Goal: Check status: Check status

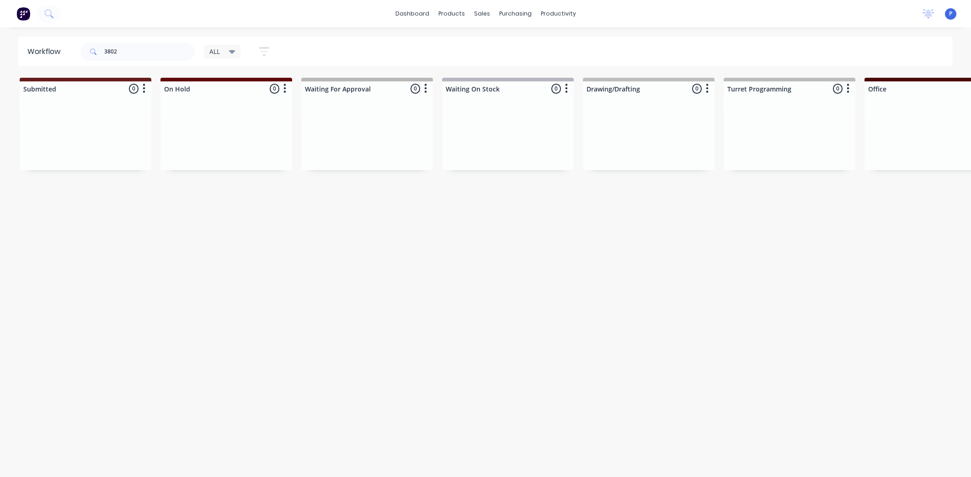
scroll to position [0, 2012]
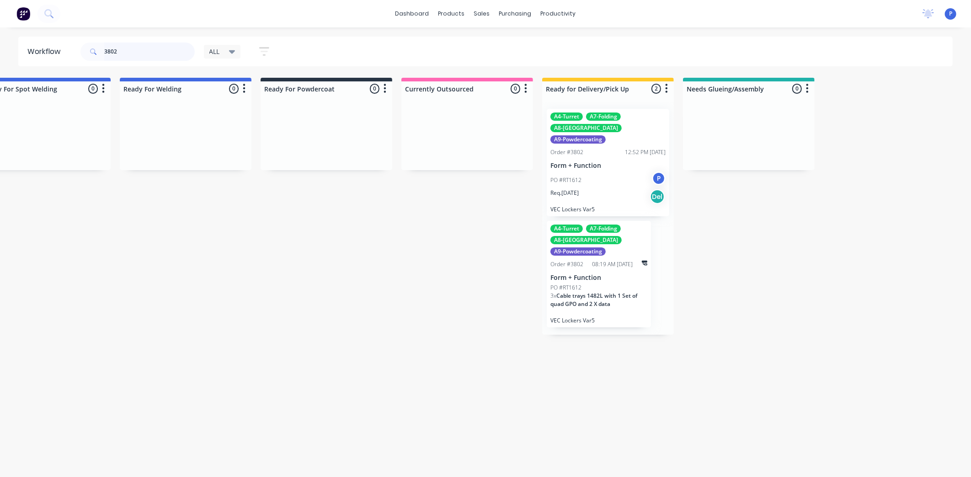
click at [123, 48] on input "3802" at bounding box center [149, 52] width 91 height 18
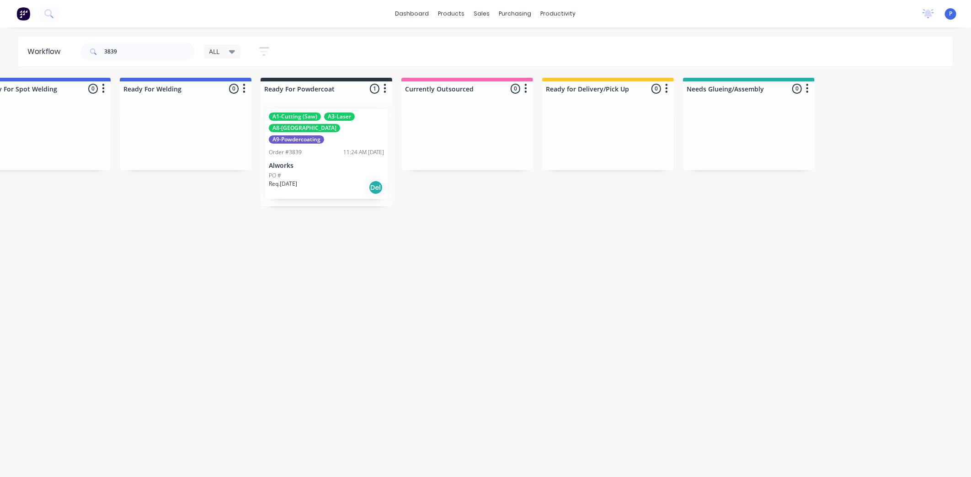
drag, startPoint x: 247, startPoint y: 278, endPoint x: 385, endPoint y: 278, distance: 138.1
click at [319, 162] on p "Alworks" at bounding box center [326, 166] width 115 height 8
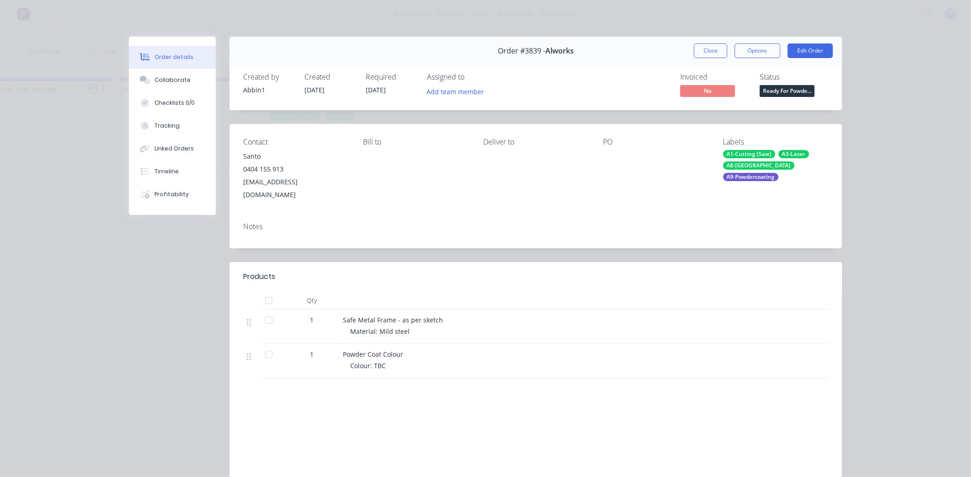
click at [263, 291] on div at bounding box center [269, 300] width 18 height 18
click at [170, 127] on div "Tracking" at bounding box center [167, 126] width 25 height 8
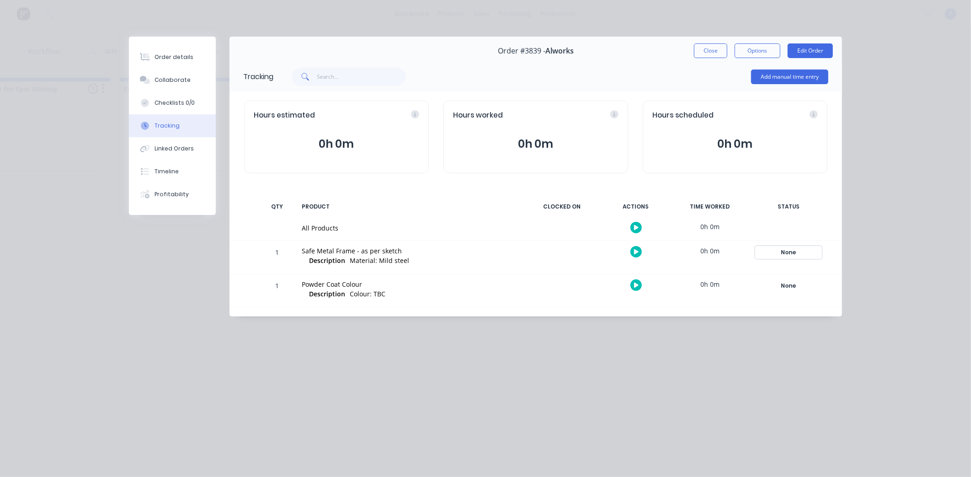
click at [791, 248] on div "None" at bounding box center [789, 252] width 66 height 12
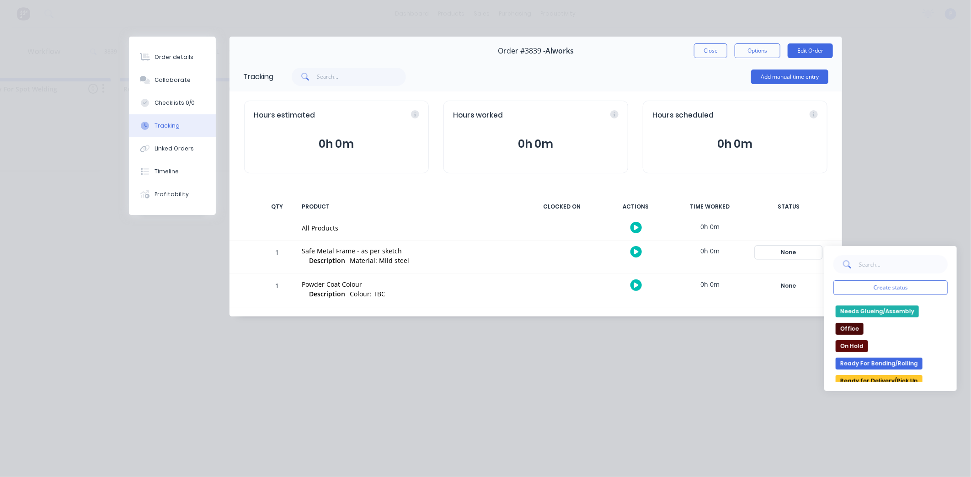
scroll to position [101, 0]
click at [873, 377] on button "Ready for Delivery/Pick Up" at bounding box center [879, 380] width 87 height 12
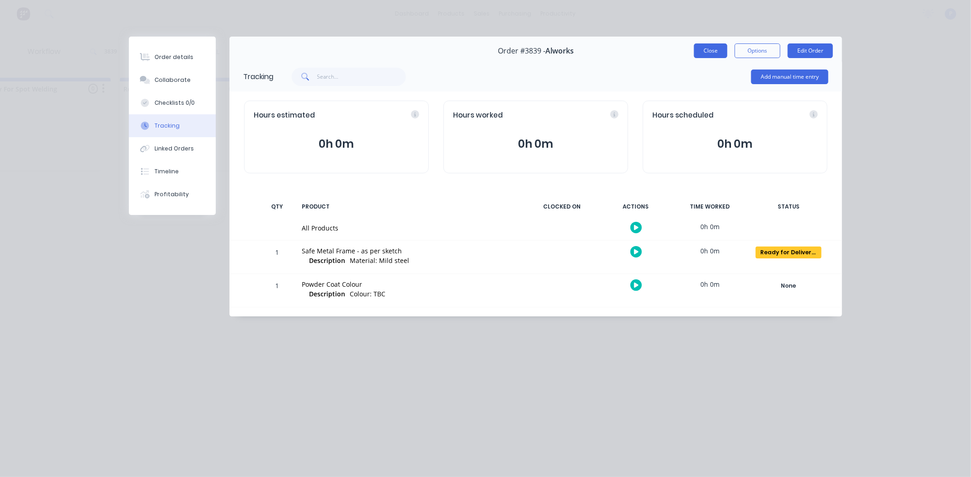
click at [716, 47] on button "Close" at bounding box center [710, 50] width 33 height 15
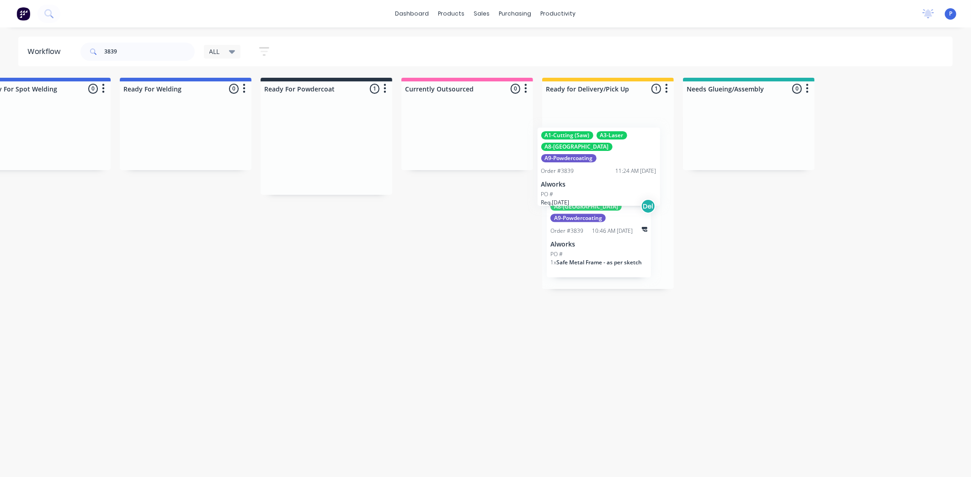
drag, startPoint x: 331, startPoint y: 137, endPoint x: 607, endPoint y: 157, distance: 276.9
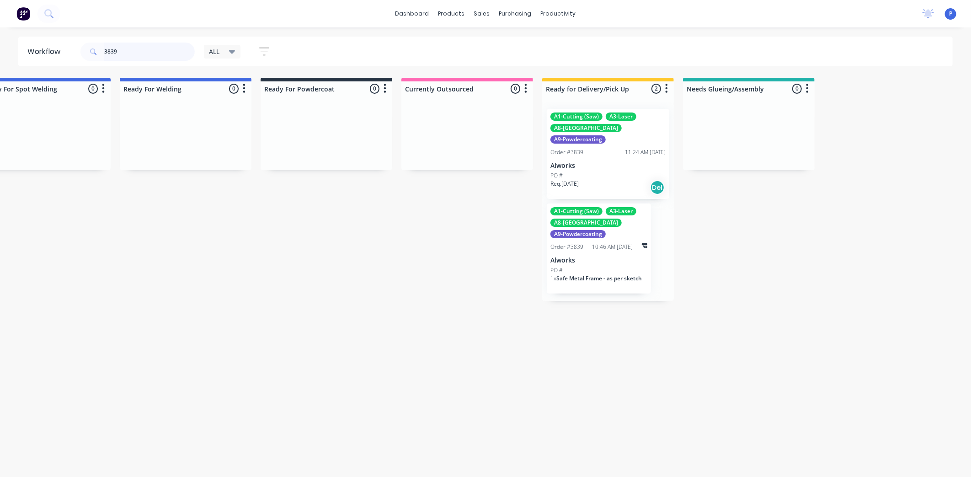
click at [126, 53] on input "3839" at bounding box center [149, 52] width 91 height 18
type input "3"
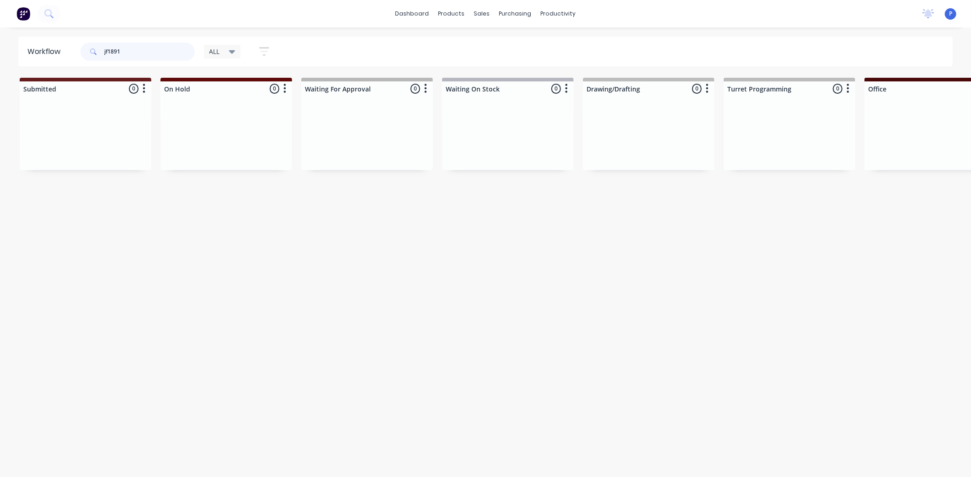
type input "jf1891"
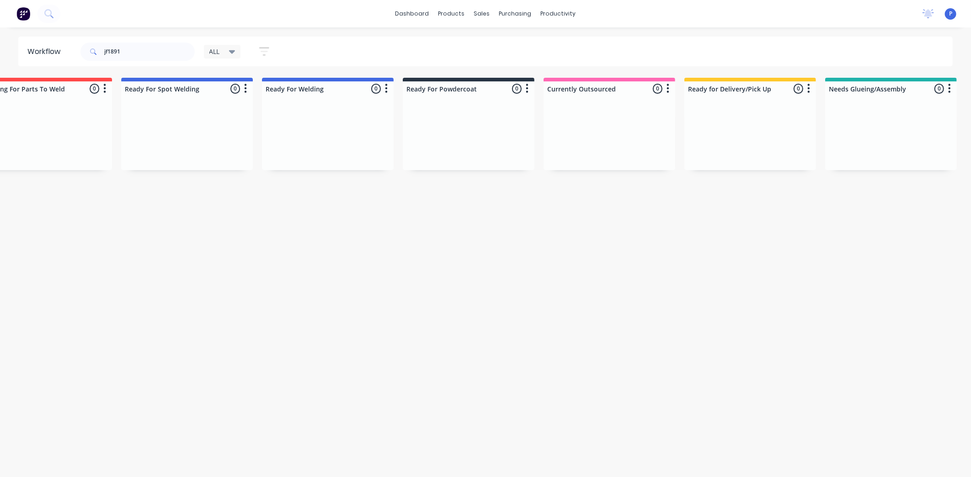
scroll to position [0, 2012]
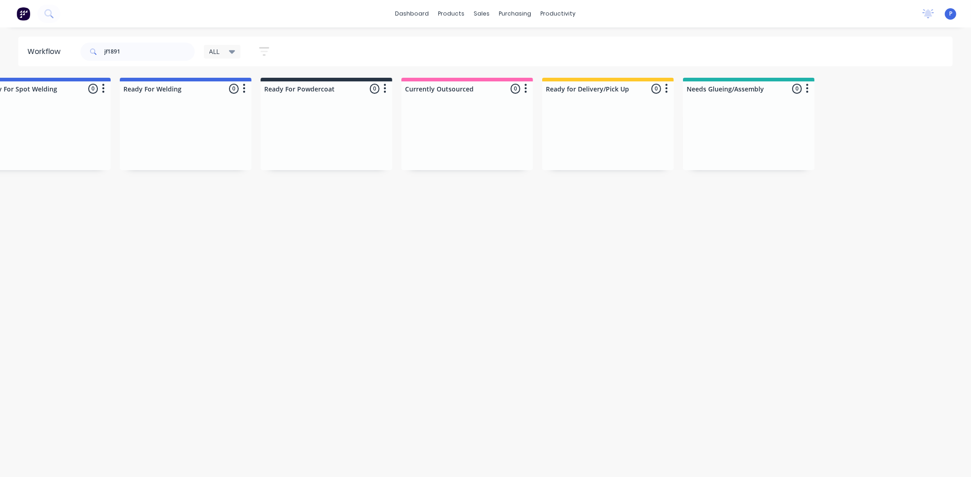
drag, startPoint x: 231, startPoint y: 271, endPoint x: 301, endPoint y: 278, distance: 70.3
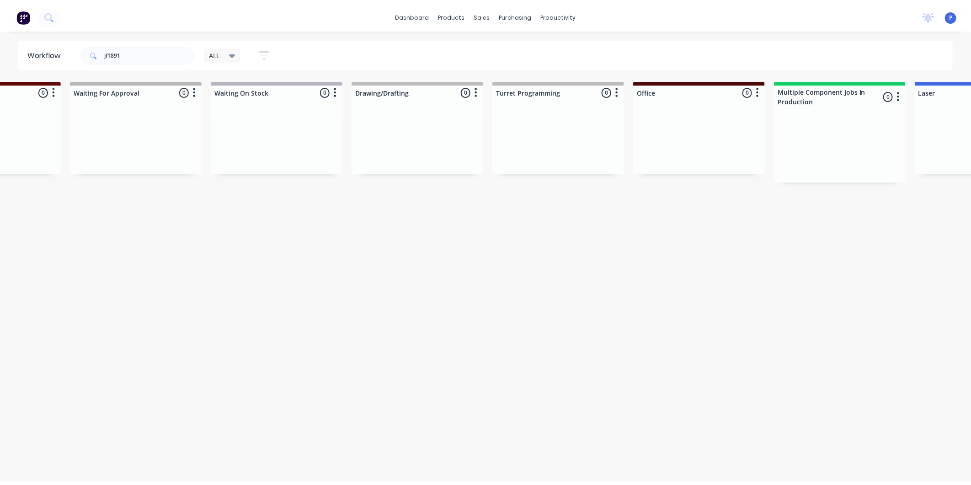
scroll to position [0, 0]
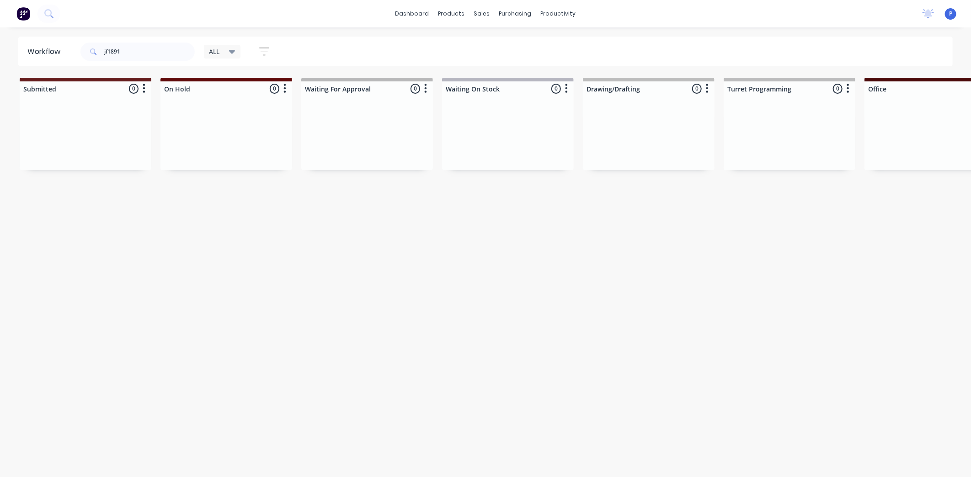
drag, startPoint x: 303, startPoint y: 278, endPoint x: 194, endPoint y: 282, distance: 108.9
click at [486, 14] on div "sales" at bounding box center [482, 14] width 25 height 14
click at [501, 46] on div "Sales Orders" at bounding box center [515, 44] width 37 height 8
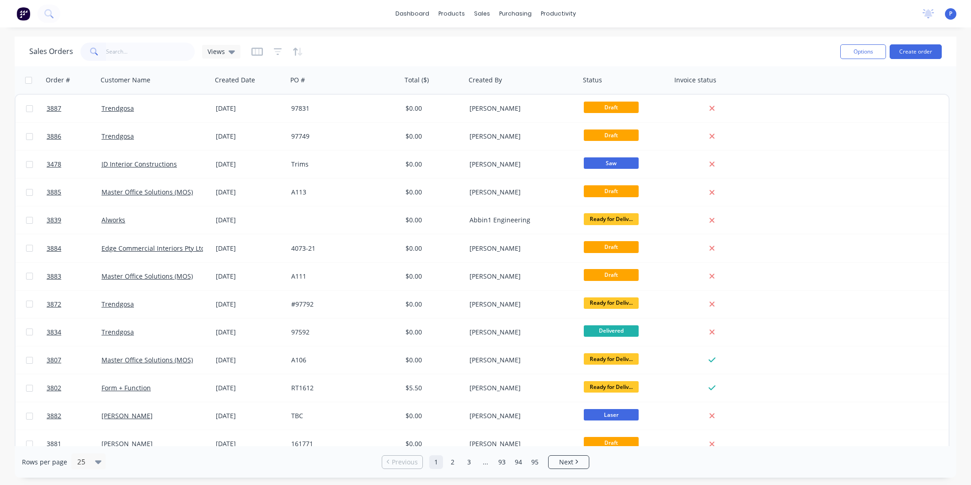
click at [172, 46] on input "text" at bounding box center [150, 52] width 89 height 18
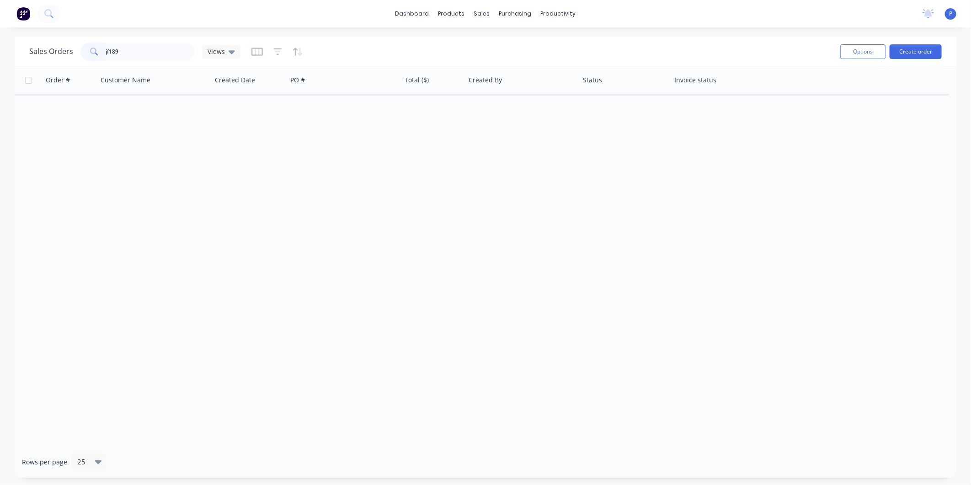
type input "jf1890"
